Goal: Task Accomplishment & Management: Use online tool/utility

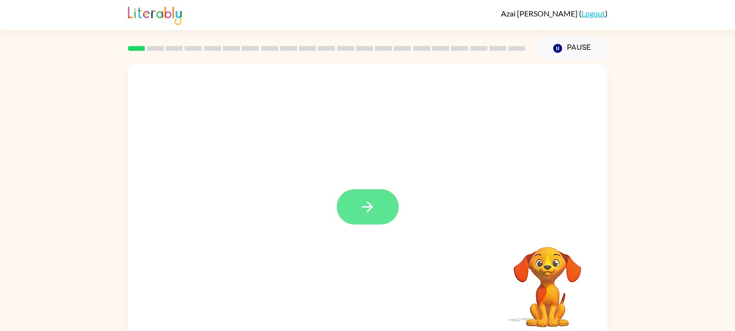
click at [352, 200] on button "button" at bounding box center [368, 206] width 62 height 35
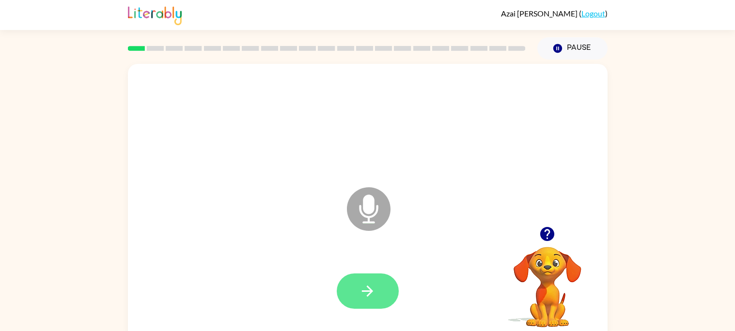
click at [381, 290] on button "button" at bounding box center [368, 291] width 62 height 35
click at [378, 295] on button "button" at bounding box center [368, 291] width 62 height 35
click at [364, 293] on icon "button" at bounding box center [367, 291] width 17 height 17
click at [376, 297] on button "button" at bounding box center [368, 291] width 62 height 35
click at [382, 284] on button "button" at bounding box center [368, 291] width 62 height 35
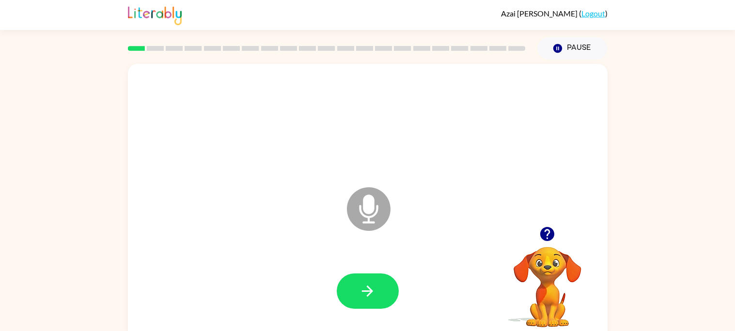
click at [411, 293] on div at bounding box center [368, 291] width 460 height 79
click at [382, 294] on button "button" at bounding box center [368, 291] width 62 height 35
click at [345, 110] on div at bounding box center [368, 122] width 460 height 79
click at [556, 53] on icon "Pause" at bounding box center [557, 48] width 11 height 11
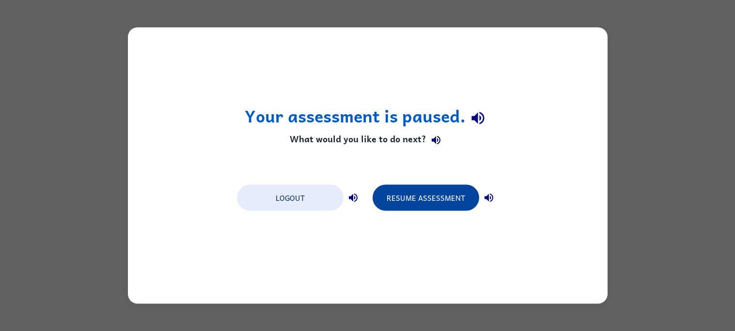
click at [445, 197] on button "Resume Assessment" at bounding box center [425, 198] width 107 height 26
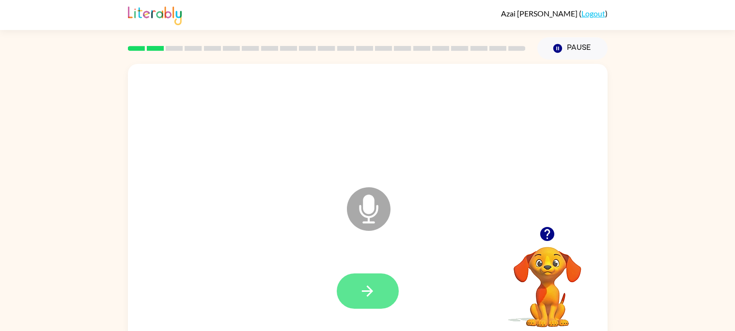
click at [359, 297] on icon "button" at bounding box center [367, 291] width 17 height 17
click at [373, 300] on button "button" at bounding box center [368, 291] width 62 height 35
click at [368, 288] on icon "button" at bounding box center [367, 291] width 17 height 17
click at [360, 292] on icon "button" at bounding box center [367, 291] width 17 height 17
click at [364, 284] on icon "button" at bounding box center [367, 291] width 17 height 17
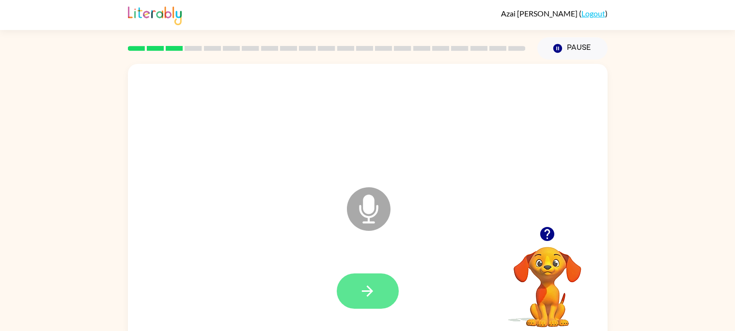
click at [378, 285] on button "button" at bounding box center [368, 291] width 62 height 35
click at [372, 289] on icon "button" at bounding box center [367, 291] width 17 height 17
click at [388, 289] on button "button" at bounding box center [368, 291] width 62 height 35
click at [347, 291] on button "button" at bounding box center [368, 291] width 62 height 35
click at [376, 289] on button "button" at bounding box center [368, 291] width 62 height 35
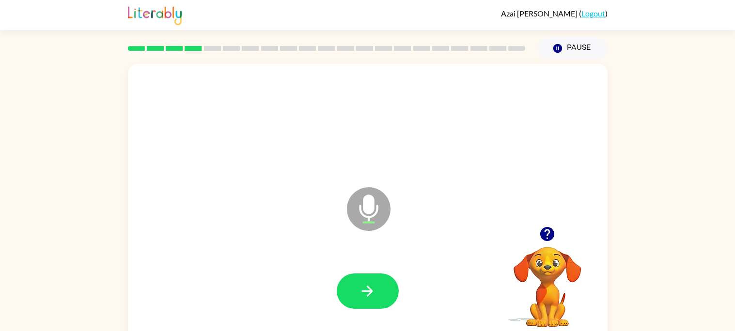
click at [383, 245] on icon "Microphone The Microphone is here when it is your turn to talk" at bounding box center [416, 221] width 145 height 73
click at [387, 288] on button "button" at bounding box center [368, 291] width 62 height 35
click at [361, 291] on icon "button" at bounding box center [367, 291] width 17 height 17
click at [370, 307] on button "button" at bounding box center [368, 291] width 62 height 35
click at [400, 309] on div at bounding box center [368, 291] width 460 height 79
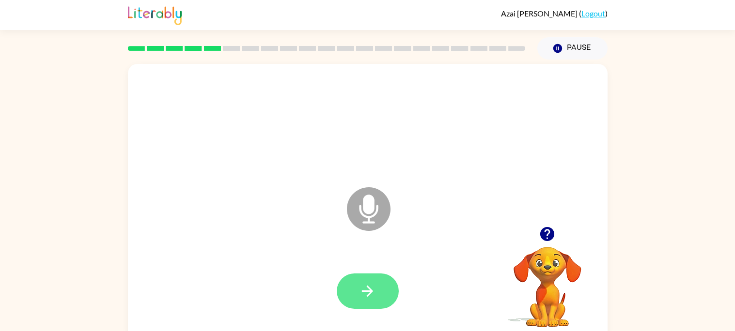
click at [364, 289] on icon "button" at bounding box center [367, 291] width 17 height 17
click at [351, 297] on button "button" at bounding box center [368, 291] width 62 height 35
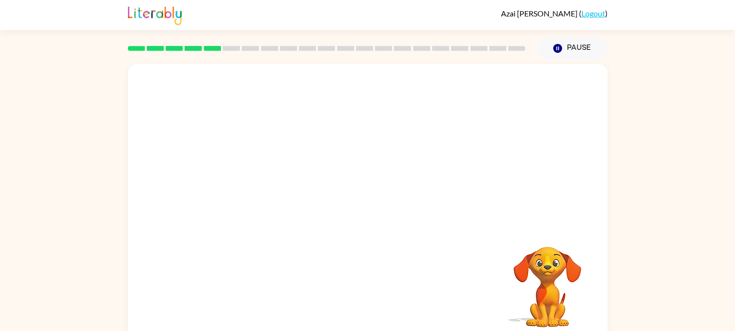
scroll to position [9, 0]
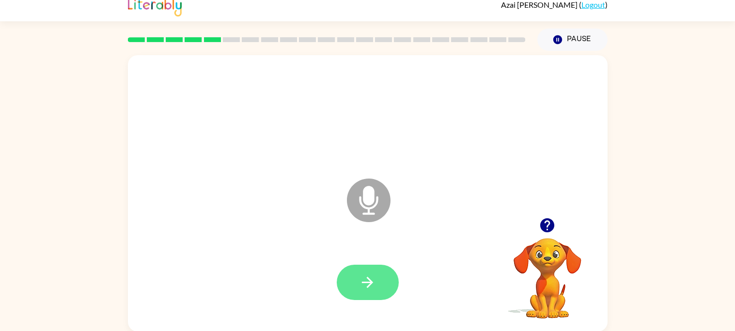
click at [356, 286] on button "button" at bounding box center [368, 282] width 62 height 35
click at [356, 276] on button "button" at bounding box center [368, 282] width 62 height 35
click at [387, 272] on button "button" at bounding box center [368, 282] width 62 height 35
click at [366, 268] on button "button" at bounding box center [368, 282] width 62 height 35
click at [369, 276] on icon "button" at bounding box center [367, 282] width 17 height 17
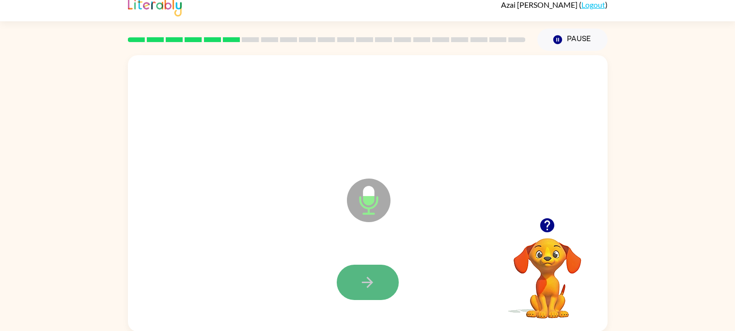
click at [377, 275] on button "button" at bounding box center [368, 282] width 62 height 35
click at [364, 287] on icon "button" at bounding box center [367, 282] width 17 height 17
click at [368, 265] on button "button" at bounding box center [368, 282] width 62 height 35
click at [383, 276] on button "button" at bounding box center [368, 282] width 62 height 35
click at [372, 286] on icon "button" at bounding box center [367, 282] width 17 height 17
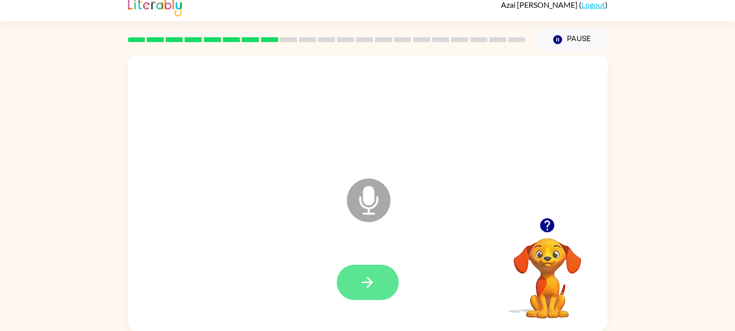
click at [369, 268] on button "button" at bounding box center [368, 282] width 62 height 35
click at [379, 297] on button "button" at bounding box center [368, 282] width 62 height 35
click at [385, 294] on button "button" at bounding box center [368, 282] width 62 height 35
click at [361, 274] on icon "button" at bounding box center [367, 282] width 17 height 17
click at [373, 305] on div at bounding box center [368, 282] width 460 height 79
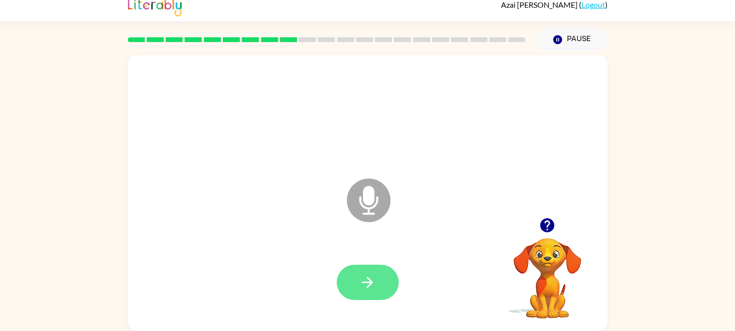
click at [374, 278] on icon "button" at bounding box center [367, 282] width 17 height 17
click at [366, 307] on div at bounding box center [368, 282] width 460 height 79
click at [394, 284] on button "button" at bounding box center [368, 282] width 62 height 35
click at [352, 266] on button "button" at bounding box center [368, 282] width 62 height 35
click at [361, 294] on button "button" at bounding box center [368, 282] width 62 height 35
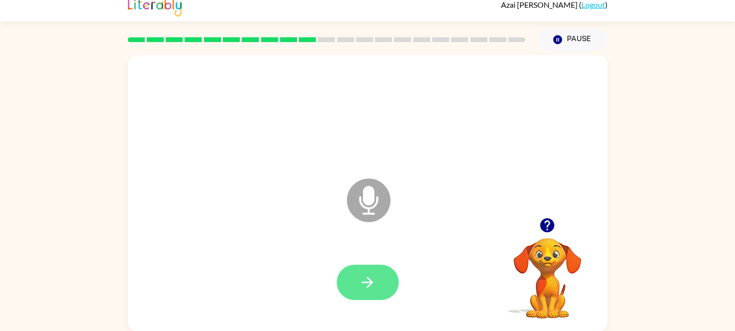
click at [381, 291] on button "button" at bounding box center [368, 282] width 62 height 35
click at [372, 287] on icon "button" at bounding box center [367, 282] width 17 height 17
click at [391, 274] on button "button" at bounding box center [368, 282] width 62 height 35
click at [361, 281] on icon "button" at bounding box center [367, 283] width 17 height 17
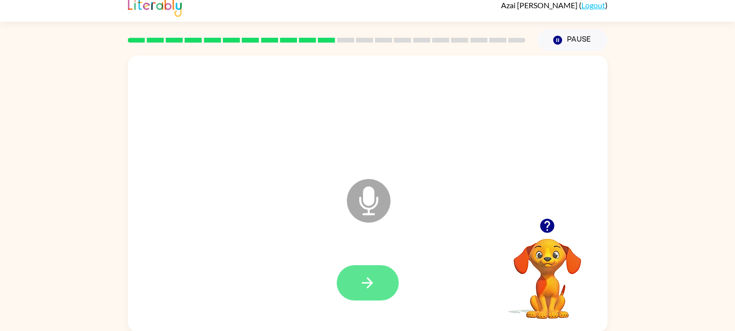
click at [382, 278] on button "button" at bounding box center [368, 282] width 62 height 35
click at [375, 291] on icon "button" at bounding box center [367, 283] width 17 height 17
click at [387, 308] on div at bounding box center [368, 282] width 460 height 79
click at [372, 279] on icon "button" at bounding box center [367, 282] width 17 height 17
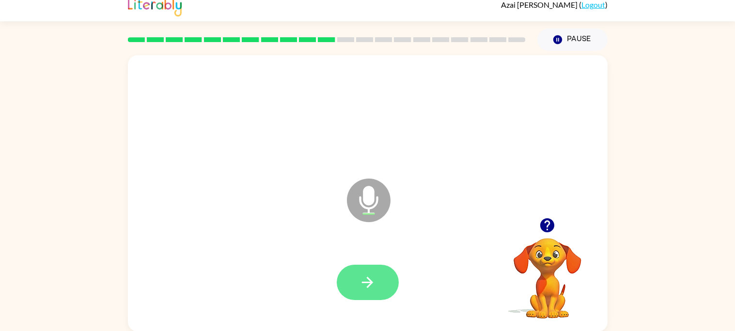
click at [390, 288] on button "button" at bounding box center [368, 282] width 62 height 35
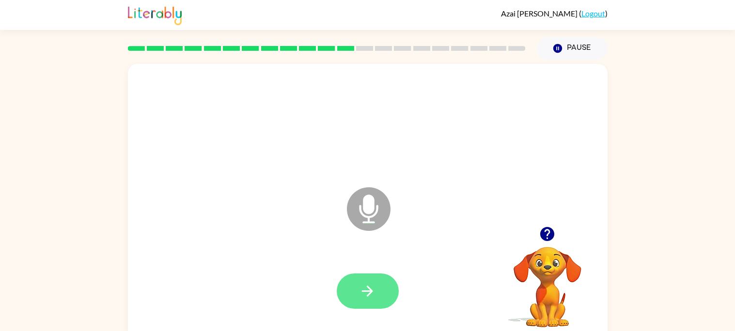
click at [390, 284] on button "button" at bounding box center [368, 291] width 62 height 35
click at [368, 286] on icon "button" at bounding box center [367, 291] width 11 height 11
click at [361, 256] on icon "Microphone The Microphone is here when it is your turn to talk" at bounding box center [416, 221] width 145 height 73
click at [382, 283] on button "button" at bounding box center [368, 291] width 62 height 35
click at [380, 286] on button "button" at bounding box center [368, 291] width 62 height 35
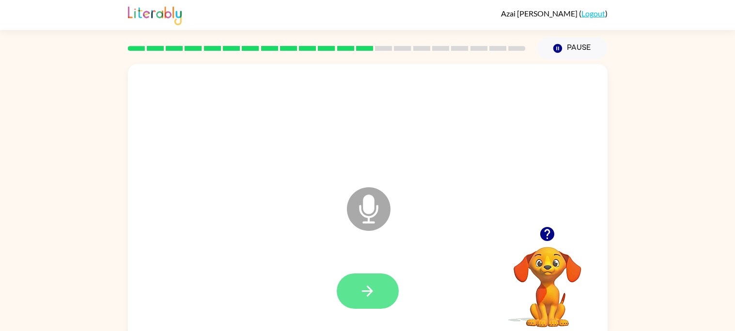
click at [383, 292] on button "button" at bounding box center [368, 291] width 62 height 35
click at [367, 287] on icon "button" at bounding box center [367, 291] width 17 height 17
click at [370, 299] on icon "button" at bounding box center [367, 291] width 17 height 17
click at [373, 303] on button "button" at bounding box center [368, 291] width 62 height 35
click at [385, 289] on div at bounding box center [368, 291] width 62 height 35
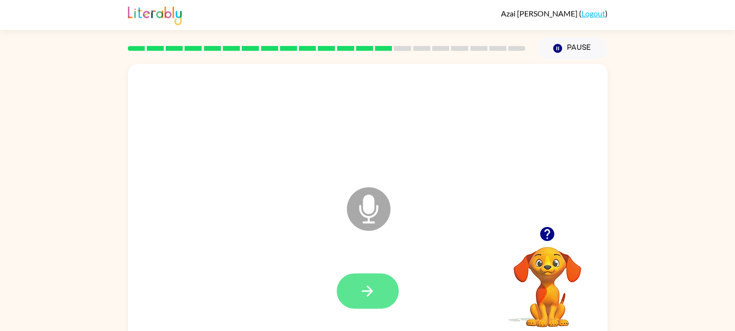
click at [374, 276] on button "button" at bounding box center [368, 291] width 62 height 35
click at [375, 300] on button "button" at bounding box center [368, 291] width 62 height 35
click at [387, 293] on button "button" at bounding box center [368, 291] width 62 height 35
click at [367, 303] on button "button" at bounding box center [368, 291] width 62 height 35
click at [351, 280] on button "button" at bounding box center [368, 291] width 62 height 35
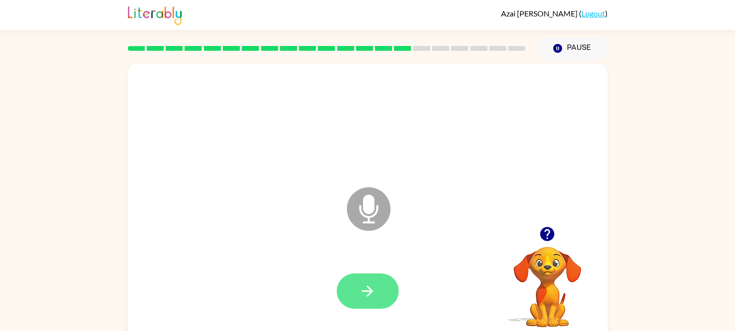
click at [375, 293] on icon "button" at bounding box center [367, 291] width 17 height 17
click at [391, 291] on button "button" at bounding box center [368, 291] width 62 height 35
click at [366, 280] on button "button" at bounding box center [368, 291] width 62 height 35
click at [370, 294] on icon "button" at bounding box center [367, 291] width 11 height 11
click at [361, 291] on icon "button" at bounding box center [367, 291] width 17 height 17
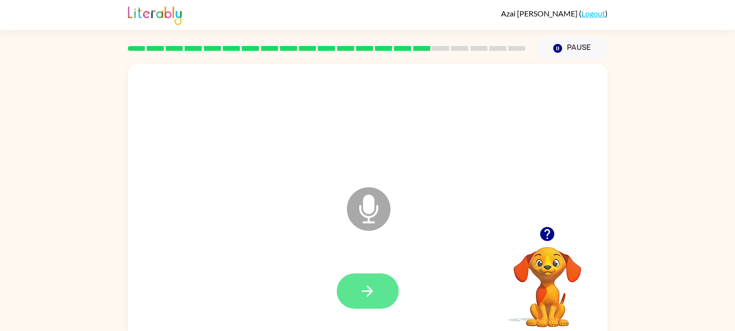
click at [371, 292] on icon "button" at bounding box center [367, 291] width 11 height 11
click at [393, 260] on div at bounding box center [368, 291] width 460 height 79
click at [372, 303] on button "button" at bounding box center [368, 291] width 62 height 35
click at [373, 304] on button "button" at bounding box center [368, 291] width 62 height 35
click at [372, 299] on icon "button" at bounding box center [367, 291] width 17 height 17
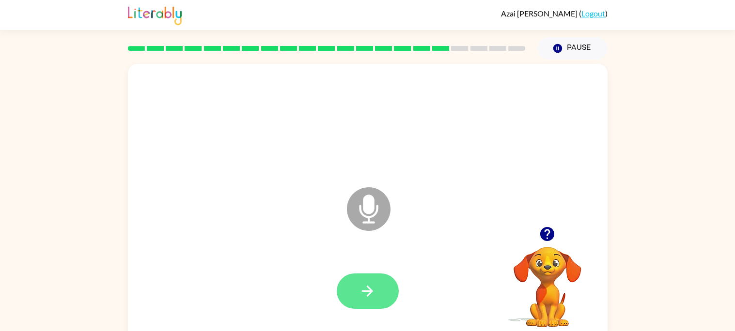
click at [371, 294] on icon "button" at bounding box center [367, 291] width 17 height 17
click at [377, 285] on button "button" at bounding box center [368, 291] width 62 height 35
click at [382, 307] on button "button" at bounding box center [368, 291] width 62 height 35
click at [359, 301] on button "button" at bounding box center [368, 291] width 62 height 35
click at [360, 306] on button "button" at bounding box center [368, 291] width 62 height 35
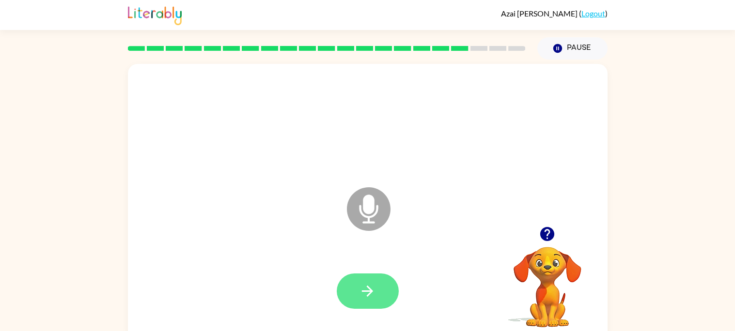
click at [383, 297] on button "button" at bounding box center [368, 291] width 62 height 35
click at [387, 298] on button "button" at bounding box center [368, 291] width 62 height 35
click at [383, 289] on button "button" at bounding box center [368, 291] width 62 height 35
click at [392, 307] on div at bounding box center [368, 291] width 62 height 35
click at [388, 284] on button "button" at bounding box center [368, 291] width 62 height 35
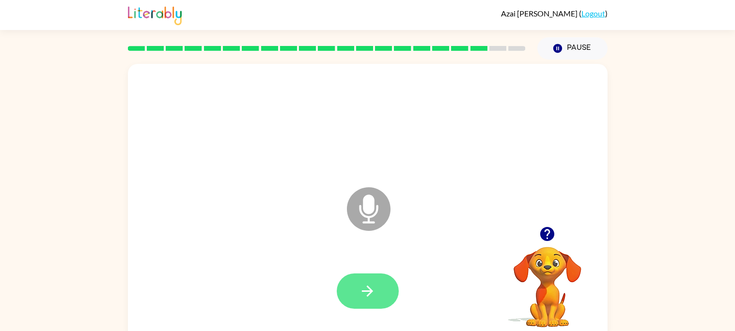
click at [361, 289] on icon "button" at bounding box center [367, 291] width 17 height 17
click at [380, 293] on button "button" at bounding box center [368, 291] width 62 height 35
click at [359, 289] on icon "button" at bounding box center [367, 291] width 17 height 17
click at [383, 299] on button "button" at bounding box center [368, 291] width 62 height 35
click at [361, 291] on icon "button" at bounding box center [367, 291] width 17 height 17
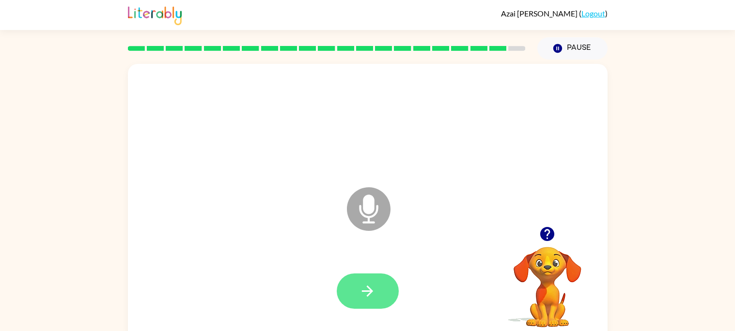
click at [367, 296] on icon "button" at bounding box center [367, 291] width 11 height 11
